Goal: Transaction & Acquisition: Purchase product/service

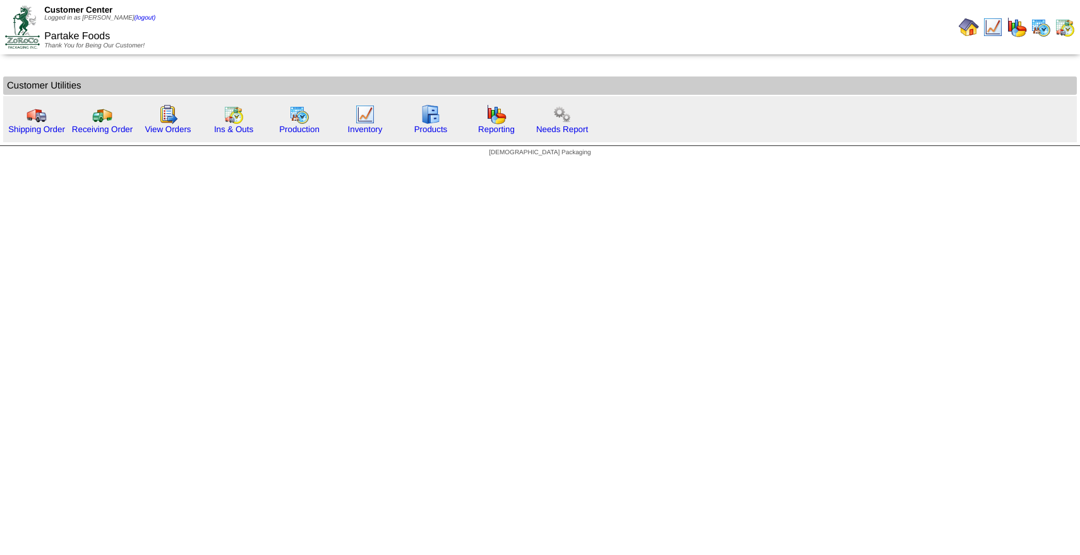
click at [350, 163] on html "Customer Center Logged in as [PERSON_NAME] (logout) Partake Foods Thank You for…" at bounding box center [540, 81] width 1080 height 163
click at [53, 132] on link "Shipping Order" at bounding box center [36, 128] width 57 height 9
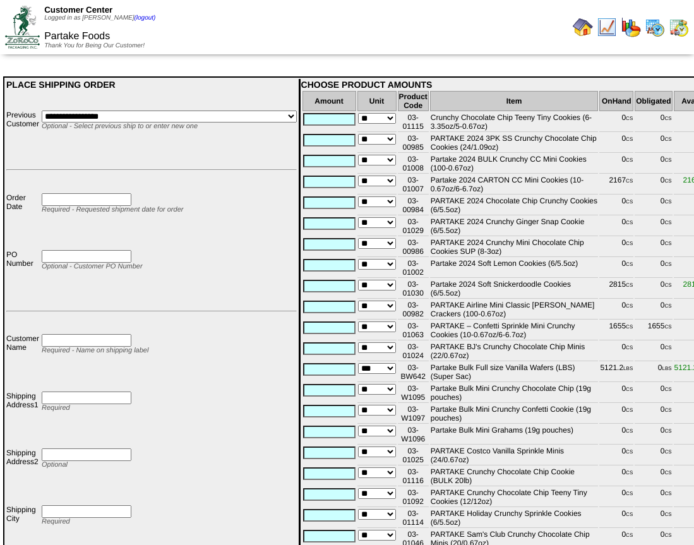
drag, startPoint x: 425, startPoint y: 190, endPoint x: 407, endPoint y: 183, distance: 19.2
click at [407, 183] on td "03-01007" at bounding box center [413, 185] width 31 height 20
copy td "03-01007"
drag, startPoint x: 425, startPoint y: 293, endPoint x: 406, endPoint y: 286, distance: 20.8
click at [406, 286] on td "03-01030" at bounding box center [413, 289] width 31 height 20
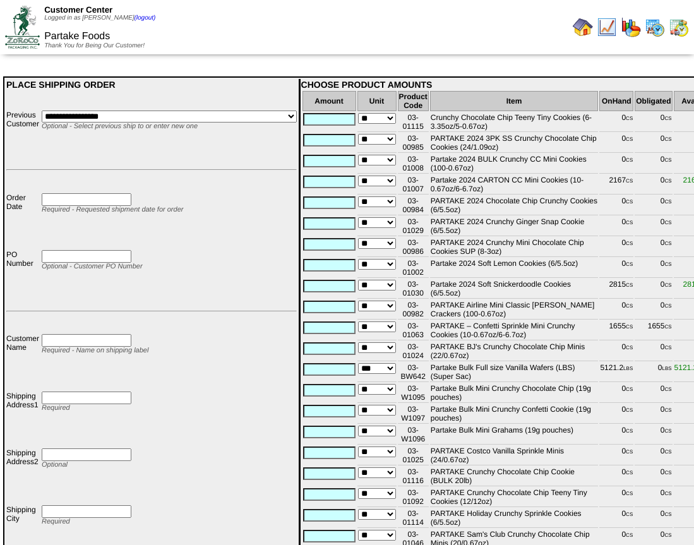
copy td "03-01030"
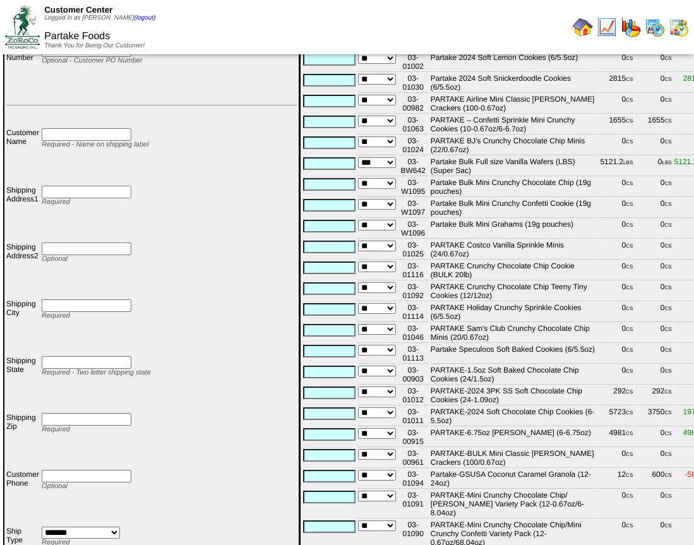
scroll to position [208, 0]
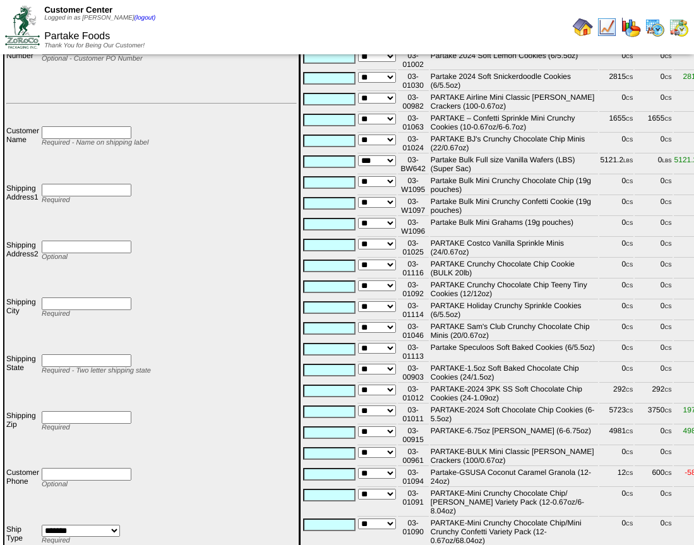
click at [435, 422] on td "PARTAKE-2024 Soft Chocolate Chip Cookies (6-5.5oz)" at bounding box center [514, 415] width 169 height 20
drag, startPoint x: 423, startPoint y: 420, endPoint x: 407, endPoint y: 412, distance: 18.4
click at [407, 412] on td "03-01011" at bounding box center [413, 415] width 31 height 20
copy td "03-01011"
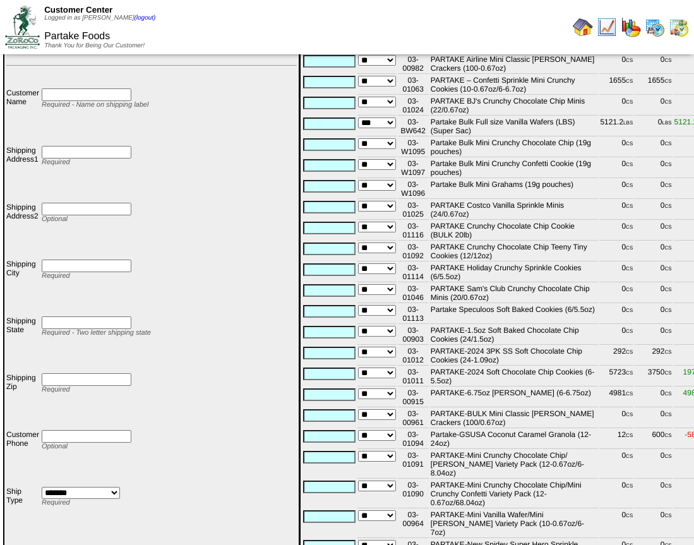
scroll to position [251, 0]
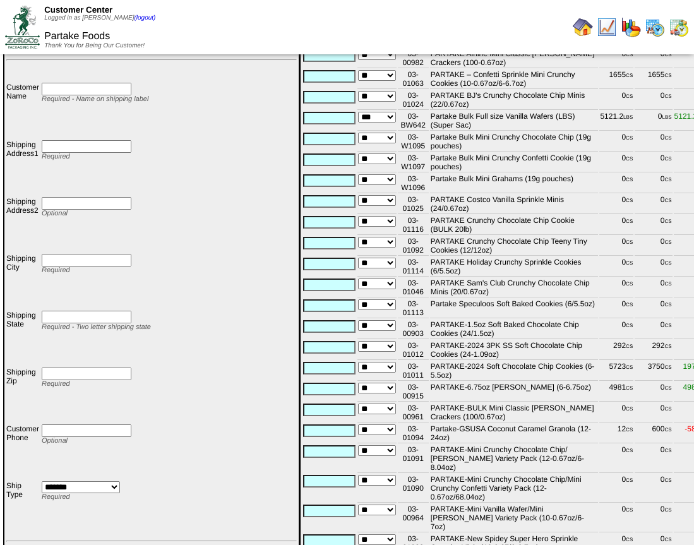
click at [422, 397] on td "03-00915" at bounding box center [413, 392] width 31 height 20
drag, startPoint x: 424, startPoint y: 397, endPoint x: 406, endPoint y: 389, distance: 19.2
click at [406, 389] on td "03-00915" at bounding box center [413, 392] width 31 height 20
copy td "03-00915"
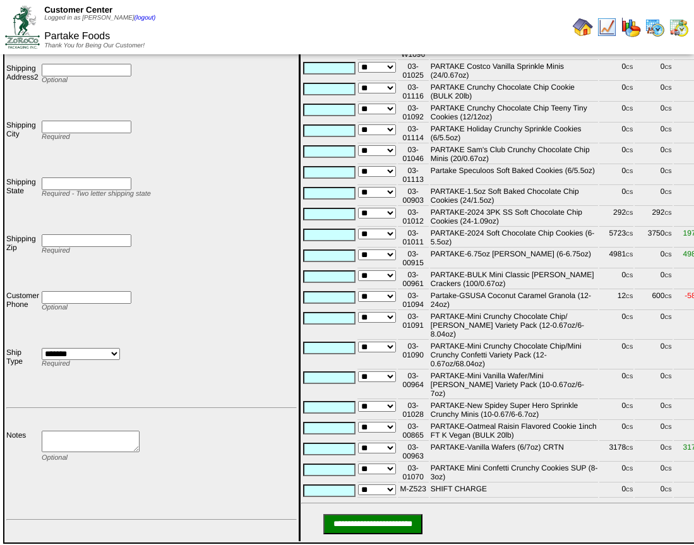
scroll to position [385, 0]
drag, startPoint x: 418, startPoint y: 436, endPoint x: 406, endPoint y: 427, distance: 15.4
click at [406, 442] on td "03-00963" at bounding box center [413, 452] width 31 height 20
copy td "03-00963"
